Goal: Contribute content: Contribute content

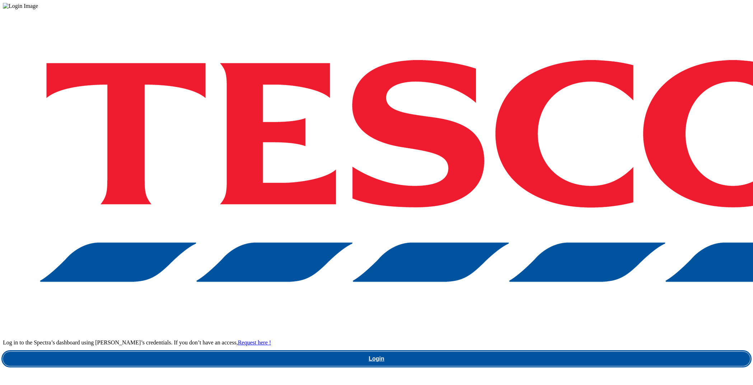
click at [548, 352] on link "Login" at bounding box center [376, 359] width 747 height 14
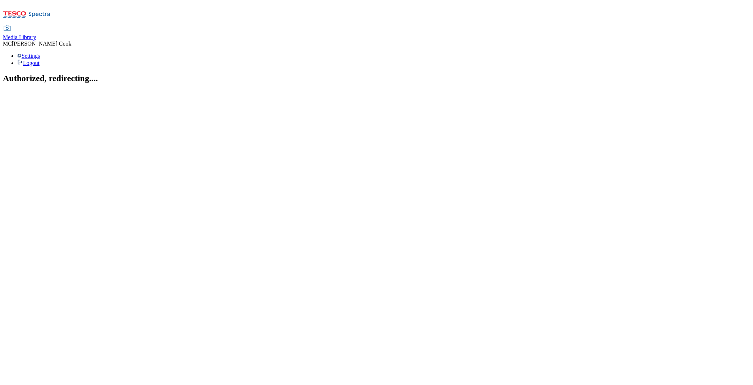
click at [36, 34] on span "Media Library" at bounding box center [19, 37] width 33 height 6
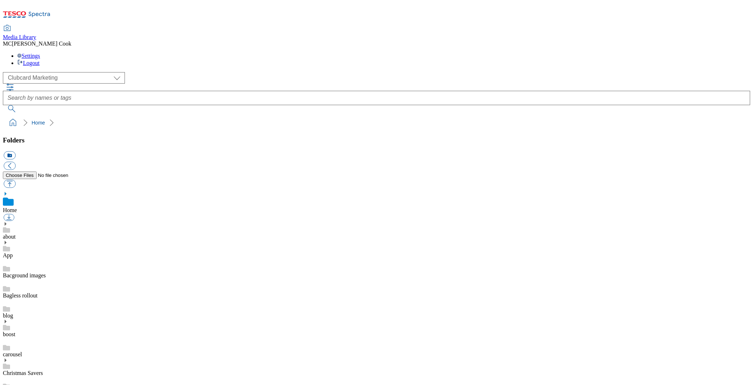
scroll to position [1, 0]
click at [46, 72] on select "Clubcard Marketing Dotcom [GEOGRAPHIC_DATA] Emails GHS Marketing [GEOGRAPHIC_DA…" at bounding box center [64, 77] width 122 height 11
select select "flare-ghs-mktg"
click at [5, 72] on select "Clubcard Marketing Dotcom [GEOGRAPHIC_DATA] Emails GHS Marketing [GEOGRAPHIC_DA…" at bounding box center [64, 77] width 122 height 11
click at [81, 353] on div "2_Seasonal events" at bounding box center [376, 362] width 747 height 19
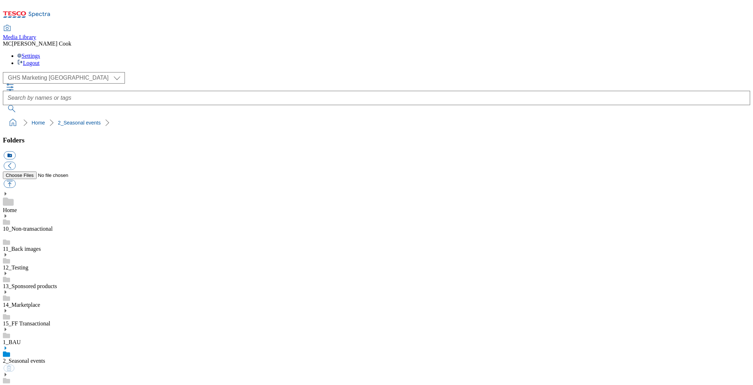
scroll to position [324, 0]
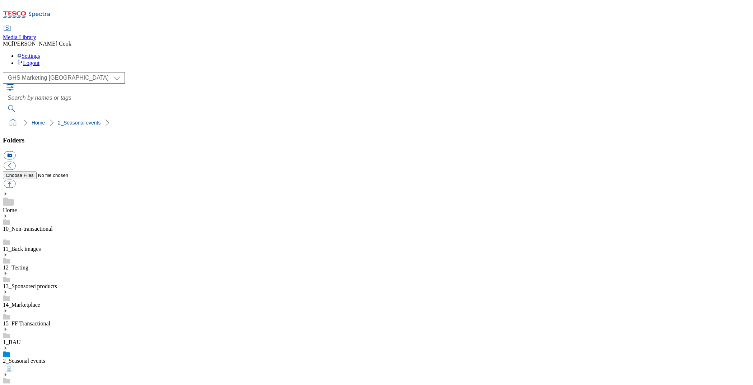
scroll to position [236, 0]
click at [26, 12] on icon at bounding box center [23, 13] width 5 height 4
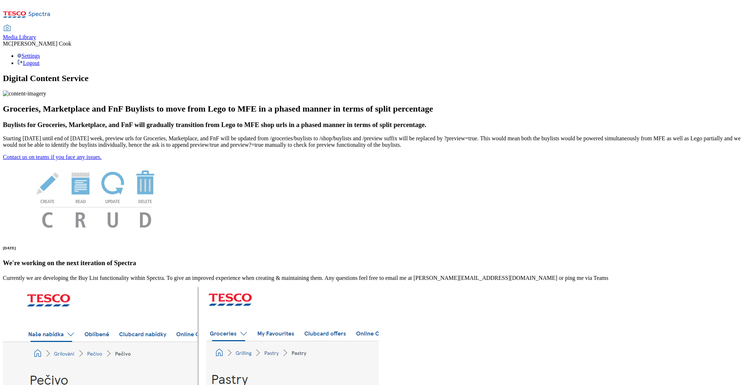
click at [36, 34] on span "Media Library" at bounding box center [19, 37] width 33 height 6
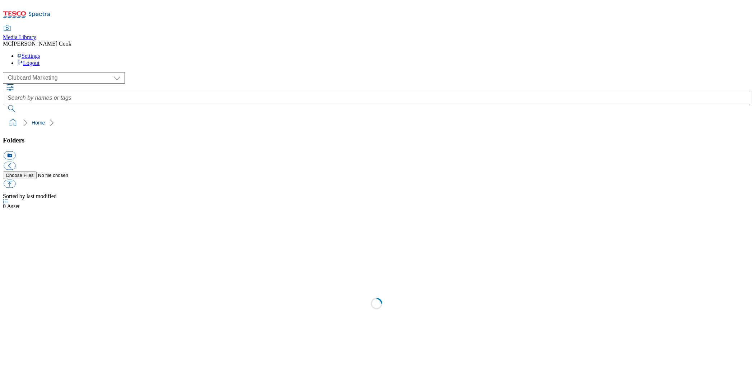
scroll to position [0, 0]
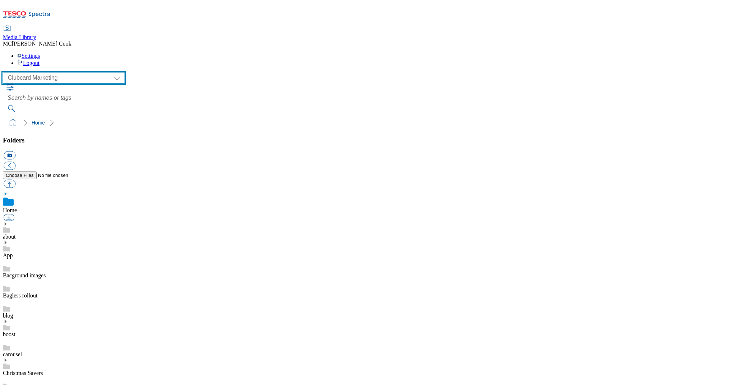
click at [53, 72] on select "Clubcard Marketing Dotcom [GEOGRAPHIC_DATA] Emails GHS Marketing [GEOGRAPHIC_DA…" at bounding box center [64, 77] width 122 height 11
click at [5, 72] on select "Clubcard Marketing Dotcom [GEOGRAPHIC_DATA] Emails GHS Marketing [GEOGRAPHIC_DA…" at bounding box center [64, 77] width 122 height 11
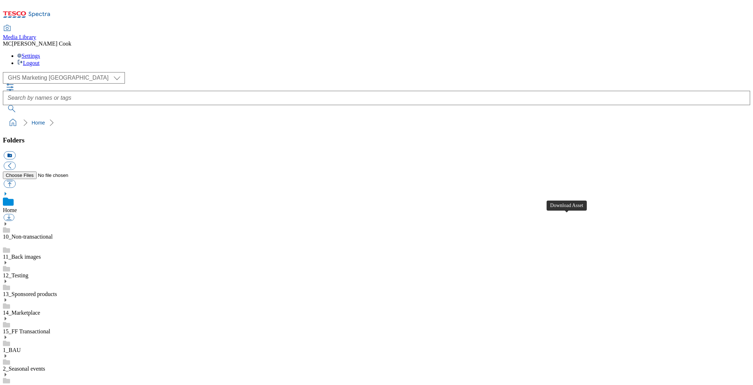
scroll to position [96, 0]
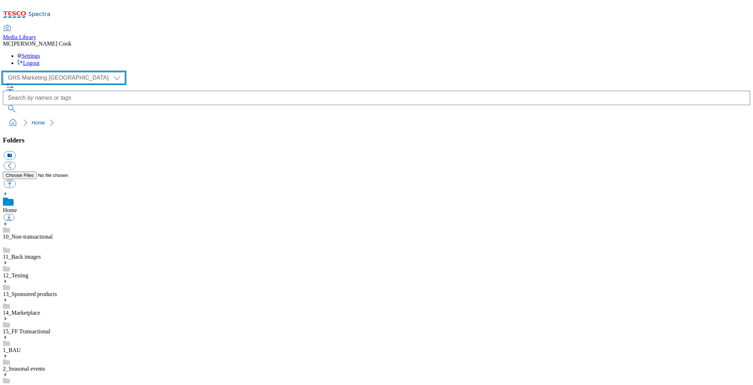
click at [42, 72] on select "Clubcard Marketing Dotcom [GEOGRAPHIC_DATA] Emails GHS Marketing [GEOGRAPHIC_DA…" at bounding box center [64, 77] width 122 height 11
select select "flare-homepage"
click at [5, 72] on select "Clubcard Marketing Dotcom [GEOGRAPHIC_DATA] Emails GHS Marketing [GEOGRAPHIC_DA…" at bounding box center [64, 77] width 122 height 11
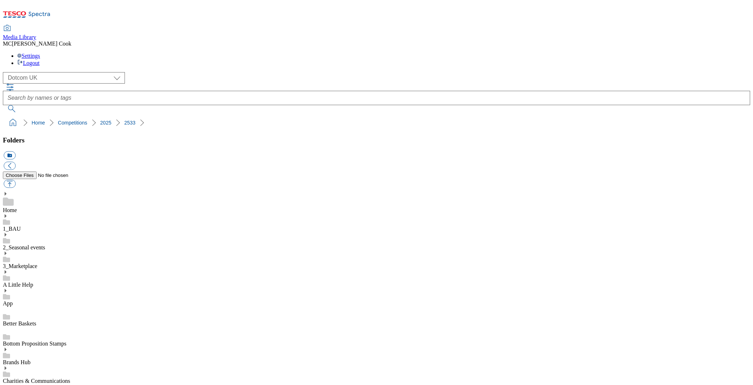
scroll to position [306, 0]
click at [15, 180] on button "button" at bounding box center [10, 184] width 12 height 8
type input "C:\fakepath\DC-Competitions-Logo-tropicana.png"
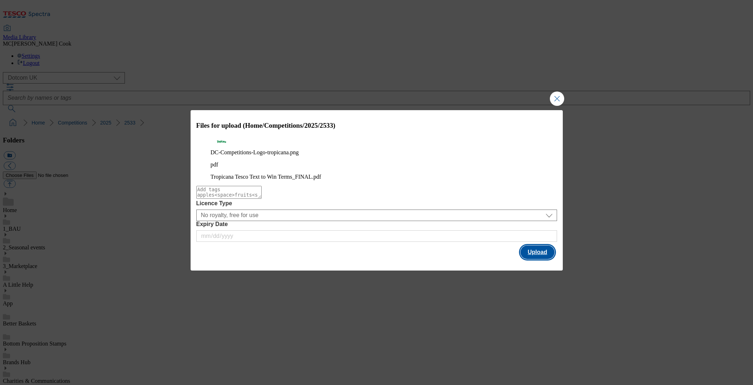
click at [548, 249] on button "Upload" at bounding box center [537, 252] width 34 height 14
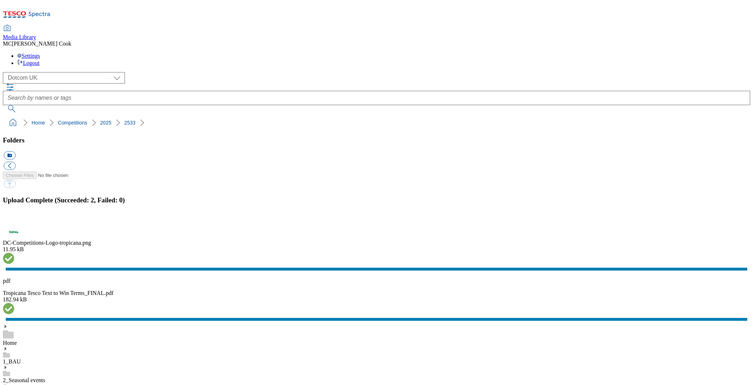
drag, startPoint x: 745, startPoint y: 231, endPoint x: 733, endPoint y: 230, distance: 12.2
click at [14, 226] on button "button" at bounding box center [9, 222] width 11 height 7
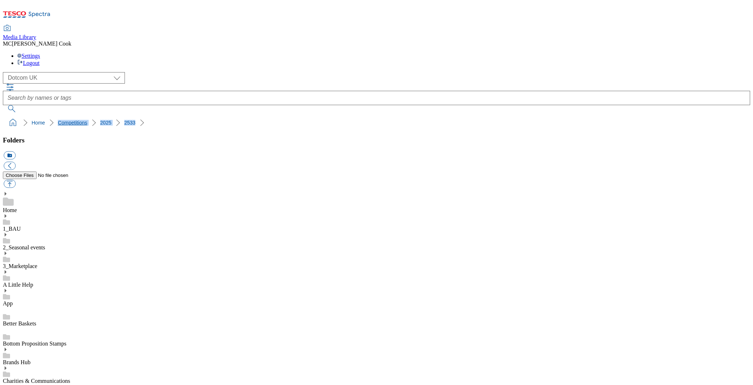
drag, startPoint x: 138, startPoint y: 71, endPoint x: 32, endPoint y: 75, distance: 105.9
click at [32, 116] on ol "Home Competitions 2025 2533" at bounding box center [378, 123] width 743 height 14
copy ol "Competitions 2025 2533"
